Goal: Task Accomplishment & Management: Manage account settings

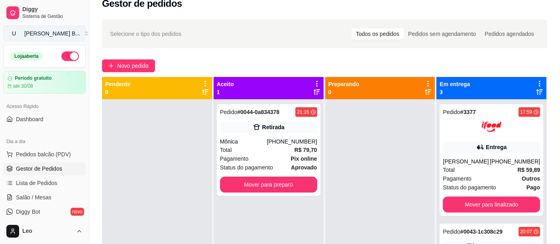
scroll to position [22, 0]
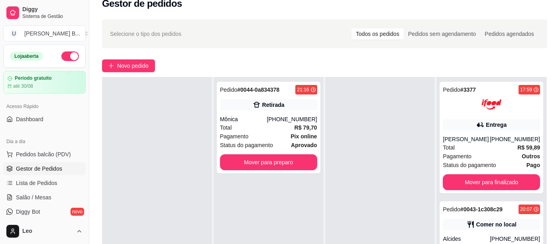
click at [61, 58] on button "button" at bounding box center [70, 56] width 18 height 10
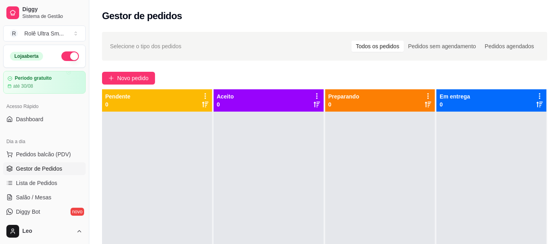
scroll to position [22, 0]
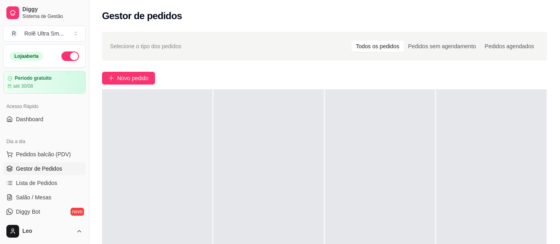
click at [61, 55] on button "button" at bounding box center [70, 56] width 18 height 10
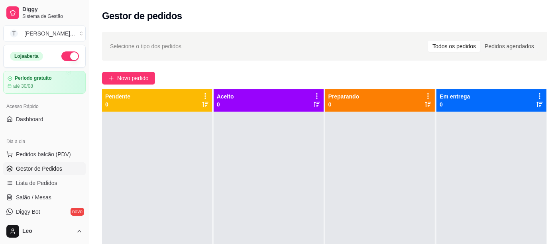
click at [61, 59] on button "button" at bounding box center [70, 56] width 18 height 10
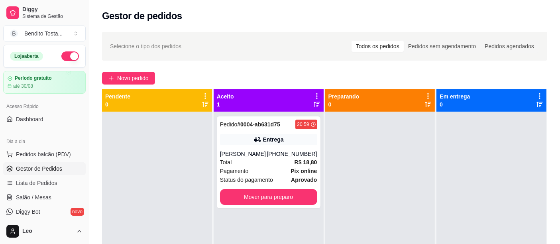
drag, startPoint x: 0, startPoint y: 0, endPoint x: 59, endPoint y: 57, distance: 82.4
click at [61, 57] on button "button" at bounding box center [70, 56] width 18 height 10
